Goal: Task Accomplishment & Management: Complete application form

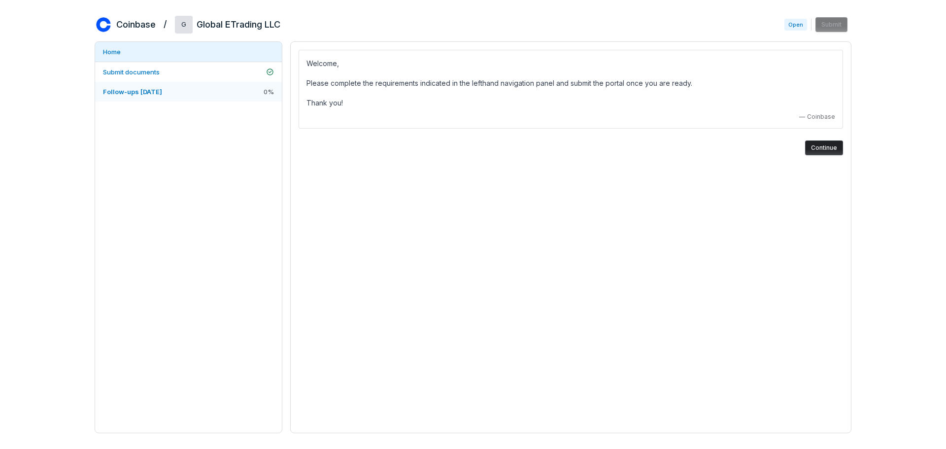
click at [144, 88] on span "Follow-ups [DATE]" at bounding box center [132, 92] width 59 height 8
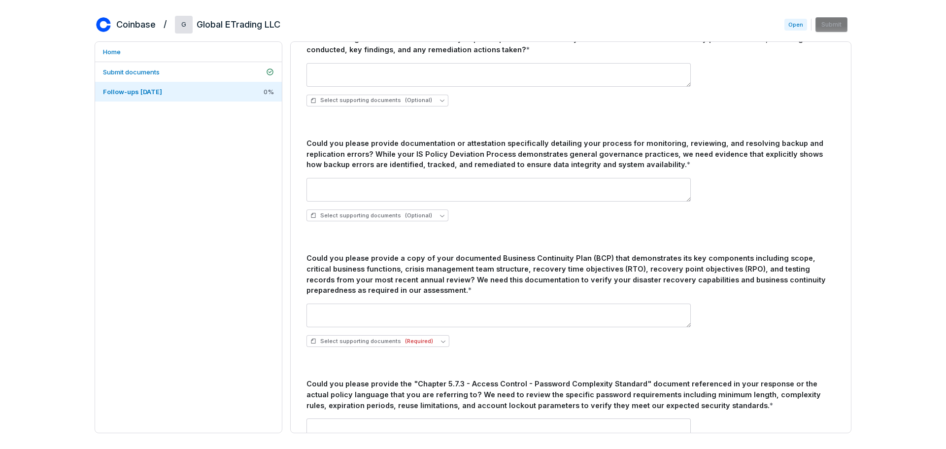
scroll to position [838, 0]
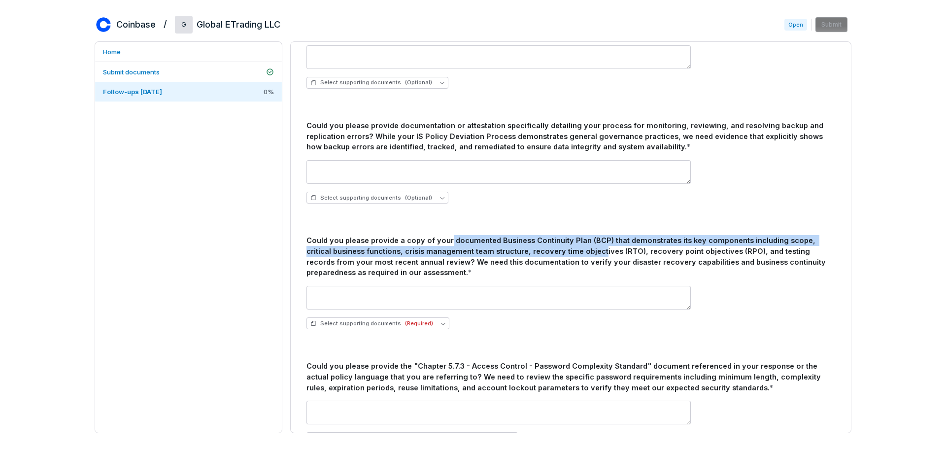
drag, startPoint x: 445, startPoint y: 242, endPoint x: 568, endPoint y: 246, distance: 122.8
click at [568, 246] on div "Could you please provide a copy of your documented Business Continuity Plan (BC…" at bounding box center [571, 256] width 529 height 43
click at [412, 323] on span "(Required)" at bounding box center [419, 323] width 28 height 7
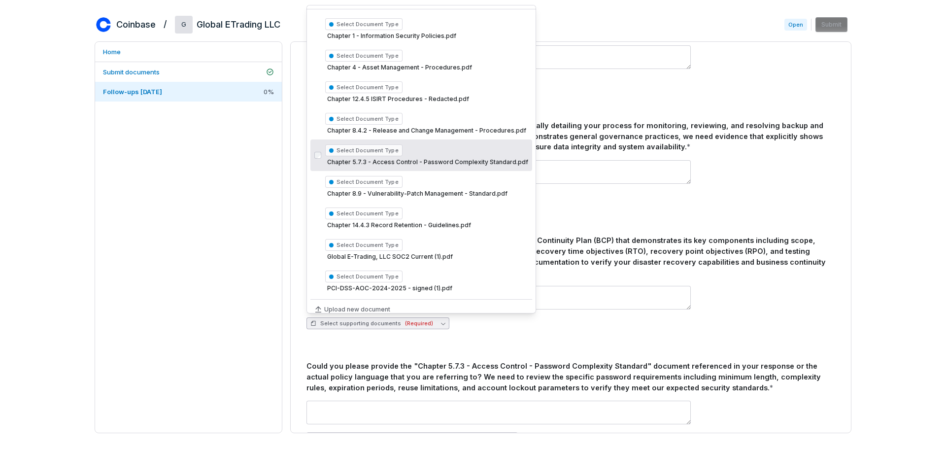
scroll to position [26, 0]
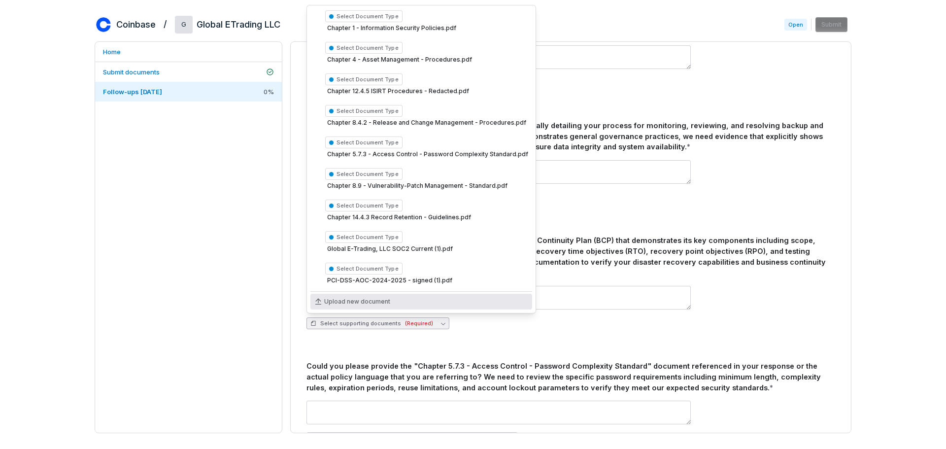
click at [355, 302] on span "Upload new document" at bounding box center [357, 302] width 66 height 8
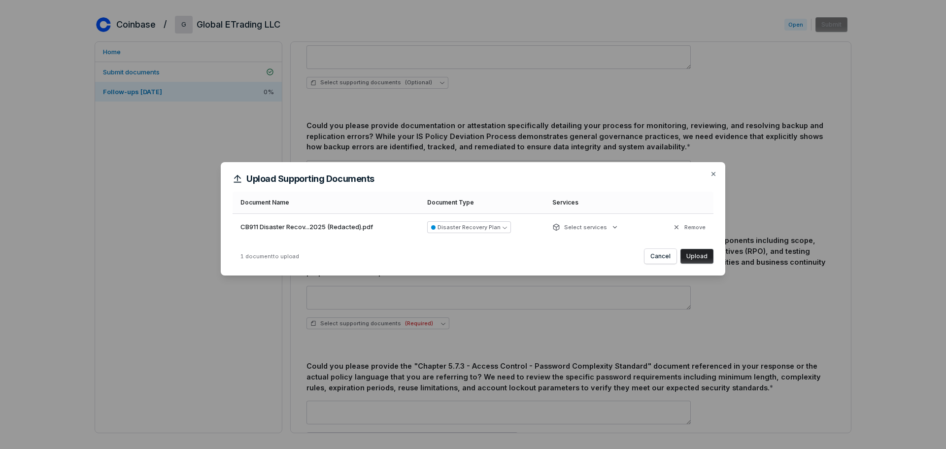
click at [703, 259] on button "Upload" at bounding box center [697, 256] width 33 height 15
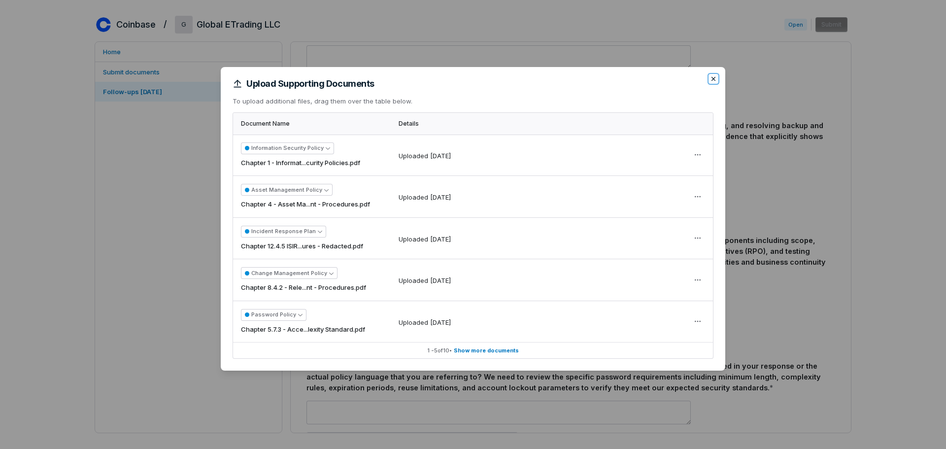
click at [714, 79] on icon "button" at bounding box center [714, 79] width 8 height 8
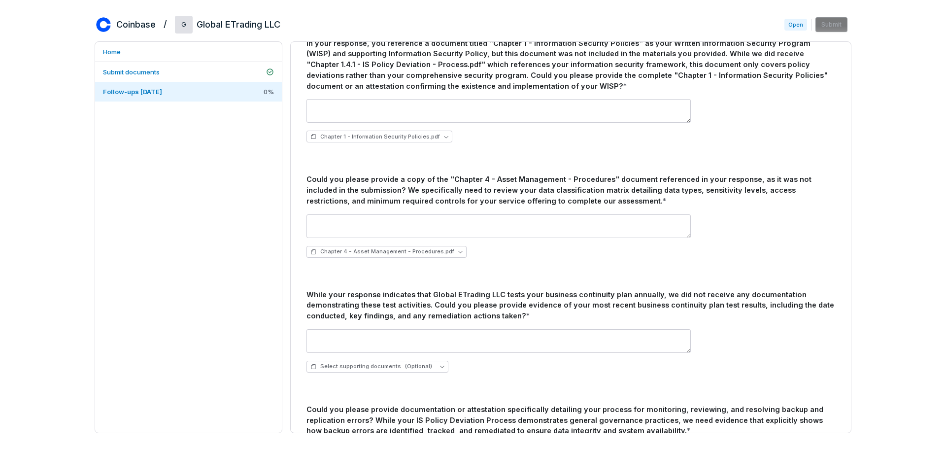
scroll to position [571, 0]
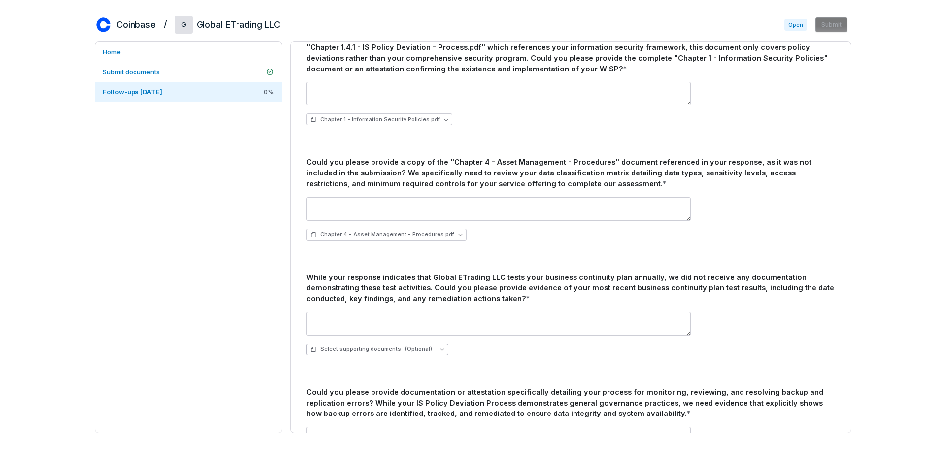
click at [431, 352] on button "Select supporting documents (Optional)" at bounding box center [378, 350] width 142 height 12
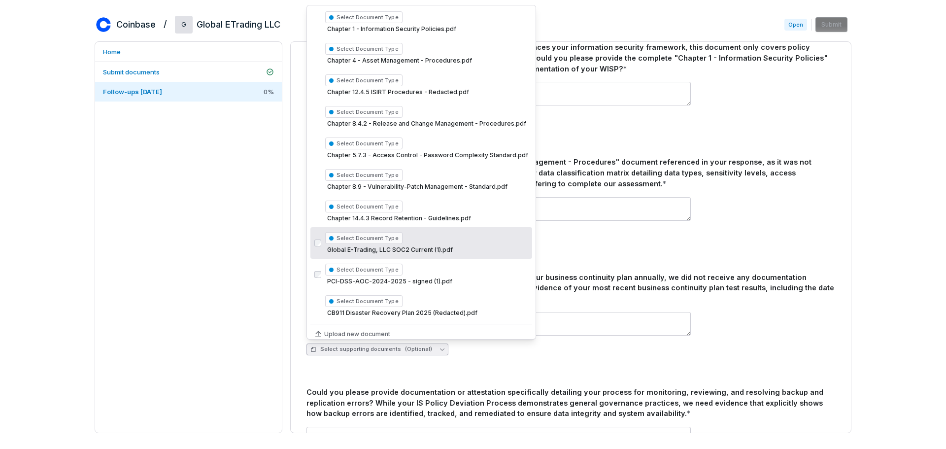
scroll to position [31, 0]
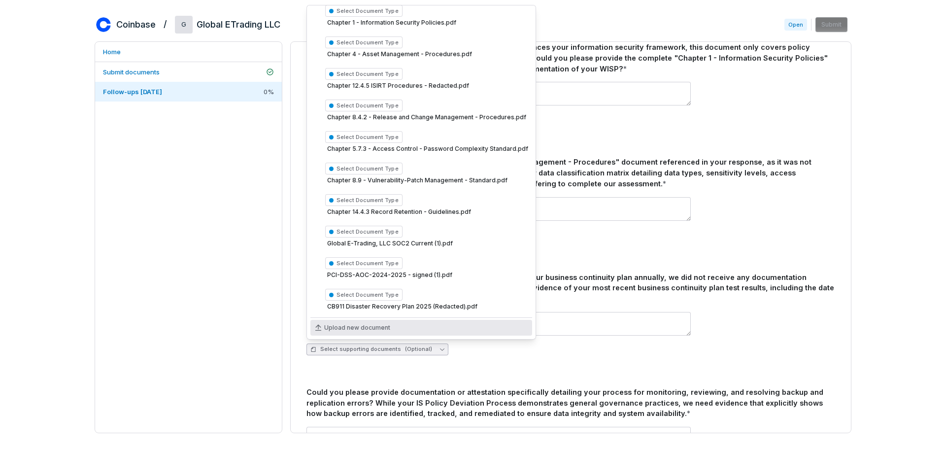
click at [370, 328] on span "Upload new document" at bounding box center [357, 328] width 66 height 8
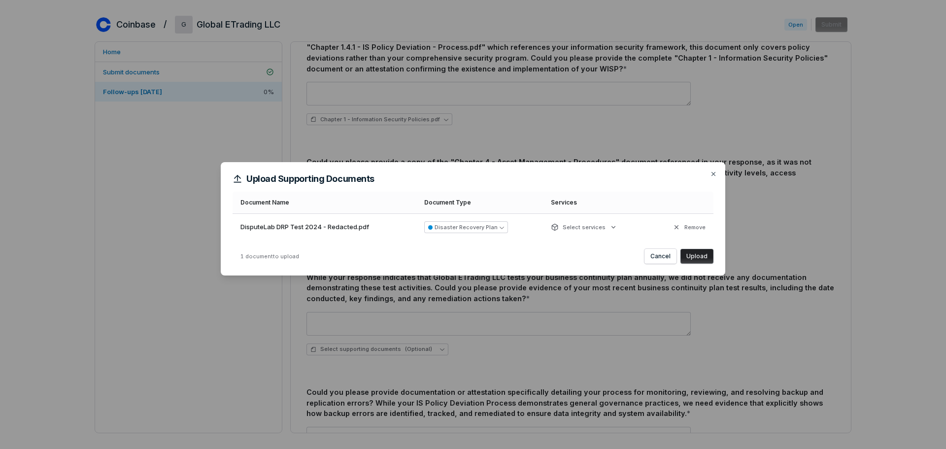
click at [700, 258] on button "Upload" at bounding box center [697, 256] width 33 height 15
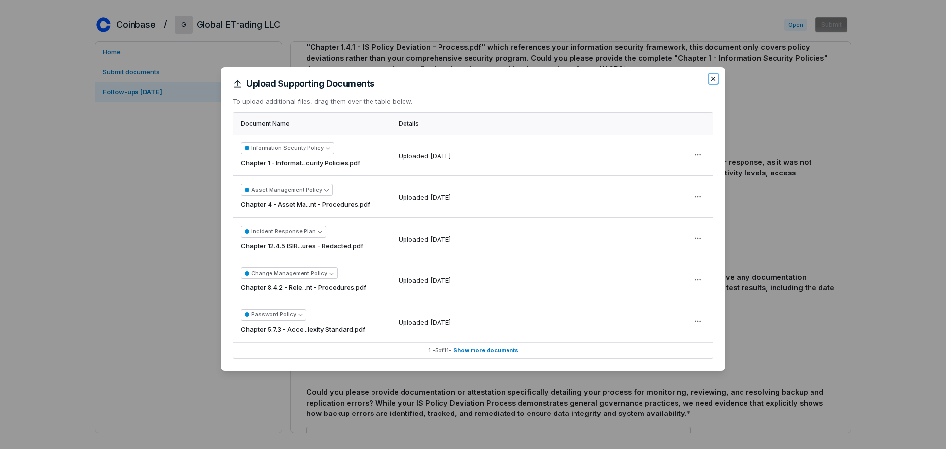
click at [712, 77] on icon "button" at bounding box center [714, 79] width 4 height 4
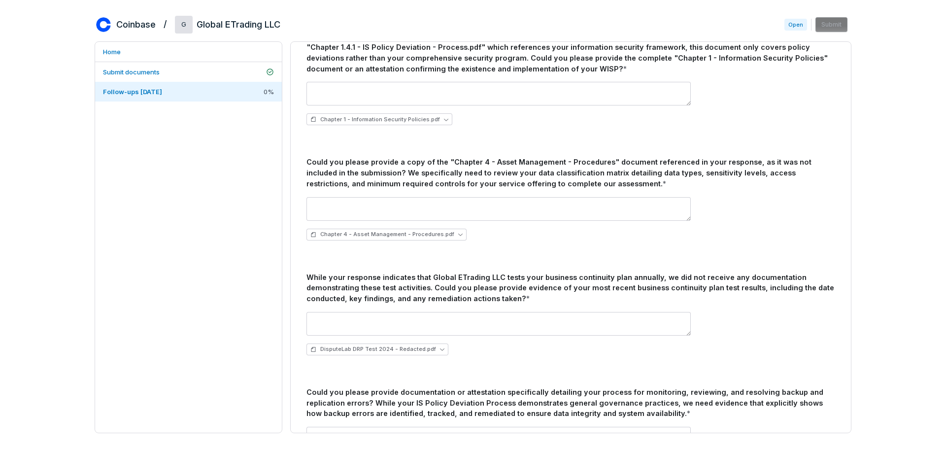
click at [895, 302] on div "Coinbase / G Global ETrading LLC Open Submit Home Submit documents Follow-ups […" at bounding box center [473, 224] width 946 height 449
click at [221, 304] on div "Home Submit documents Follow-ups [DATE] 0 %" at bounding box center [189, 237] width 188 height 392
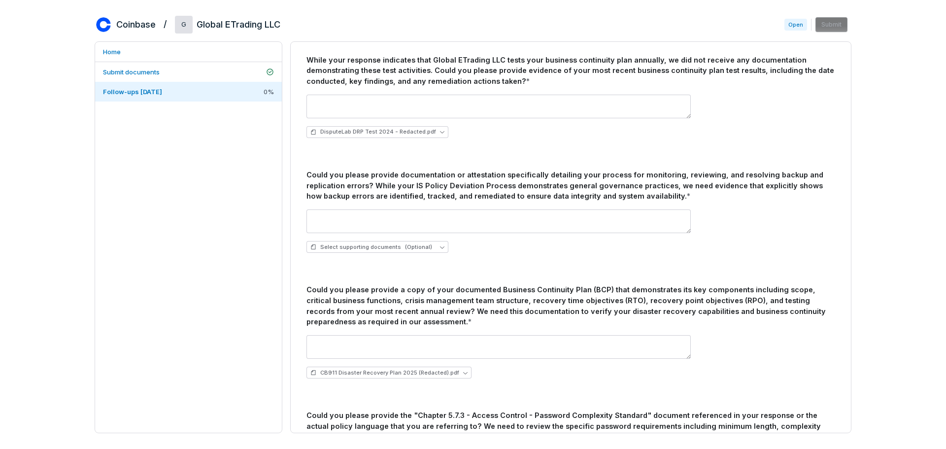
scroll to position [838, 0]
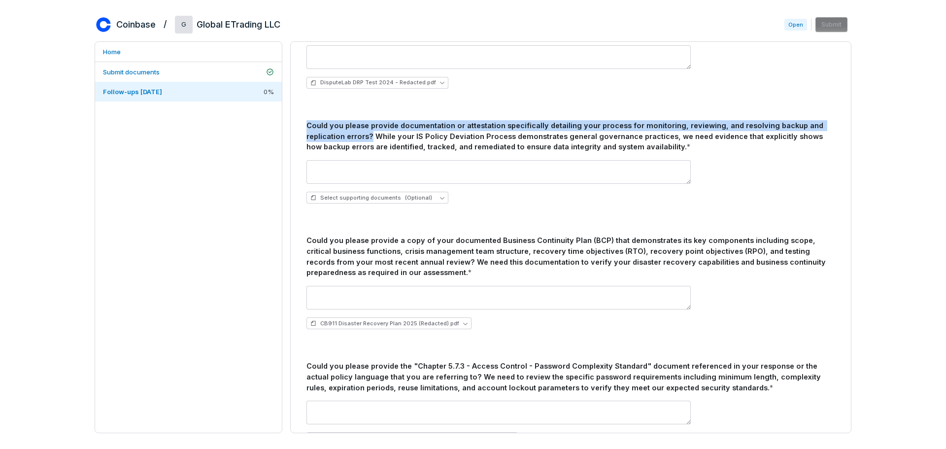
drag, startPoint x: 307, startPoint y: 124, endPoint x: 368, endPoint y: 138, distance: 62.5
click at [368, 138] on div "Could you please provide documentation or attestation specifically detailing yo…" at bounding box center [571, 136] width 529 height 32
copy div "Could you please provide documentation or attestation specifically detailing yo…"
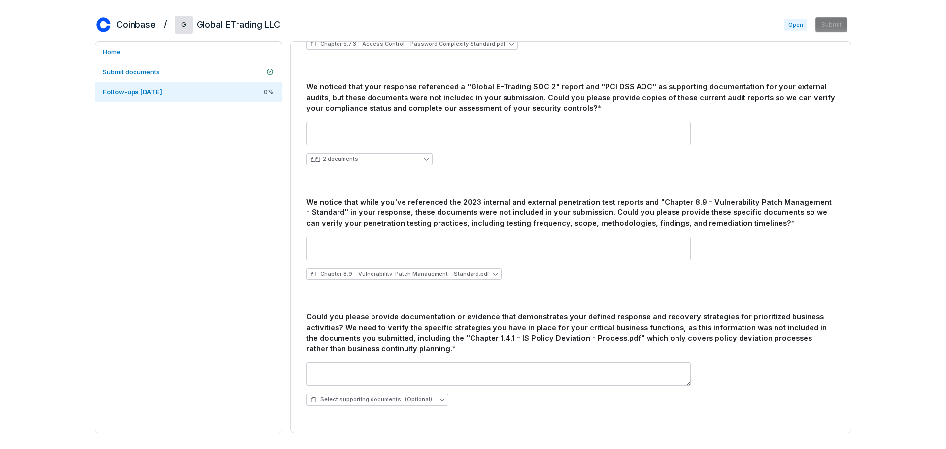
scroll to position [1281, 0]
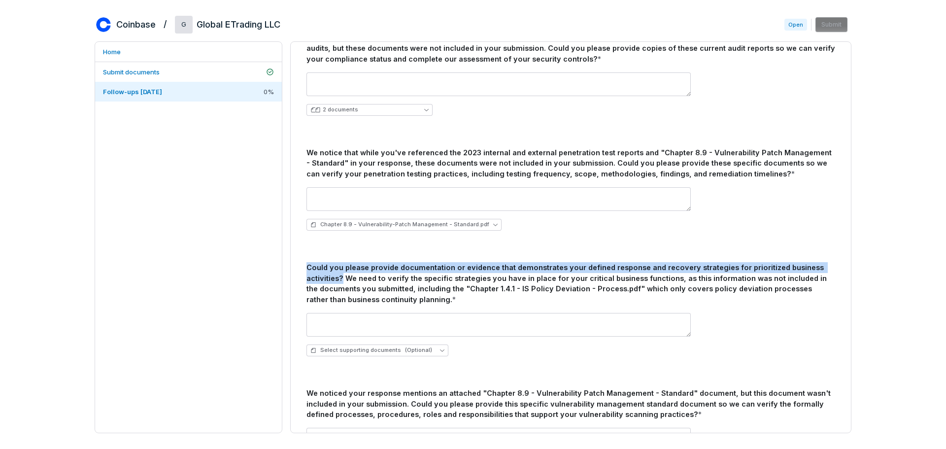
drag, startPoint x: 306, startPoint y: 267, endPoint x: 340, endPoint y: 276, distance: 35.1
copy div "Could you please provide documentation or evidence that demonstrates your defin…"
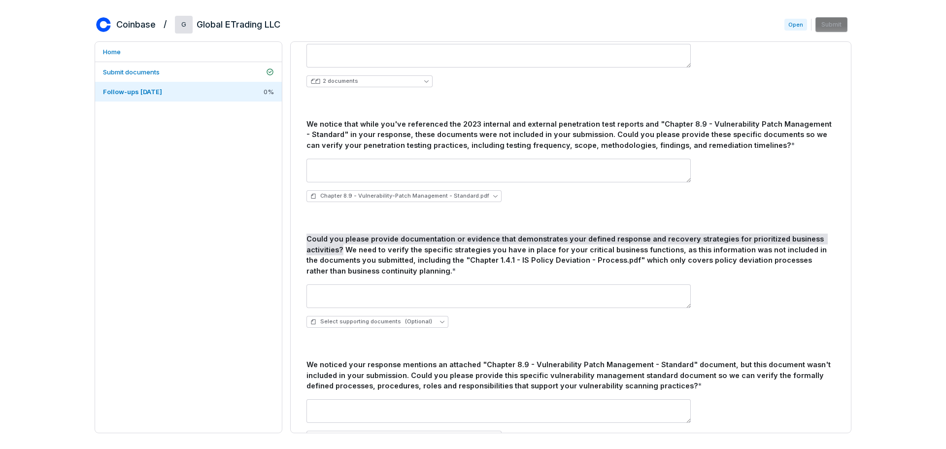
scroll to position [1429, 0]
